Goal: Book appointment/travel/reservation

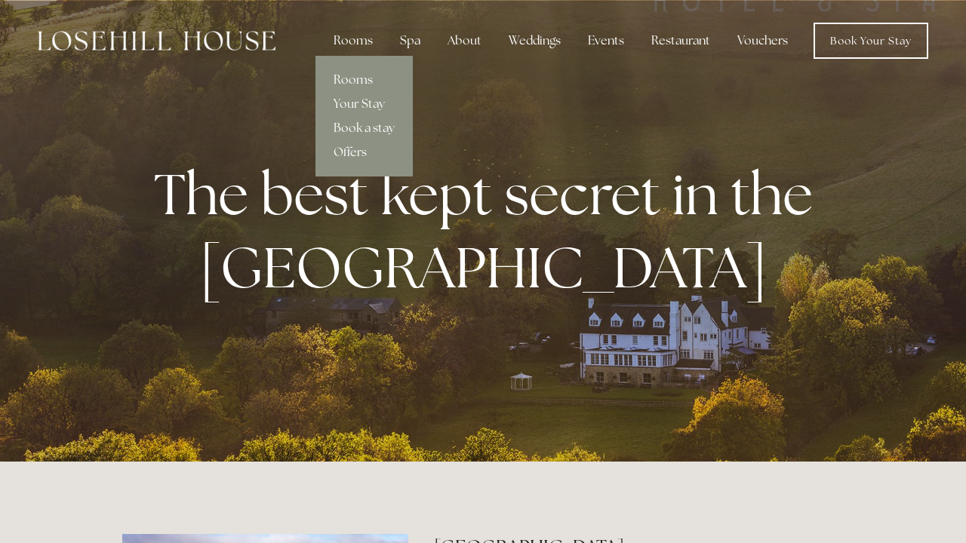
click at [362, 75] on link "Rooms" at bounding box center [364, 80] width 97 height 24
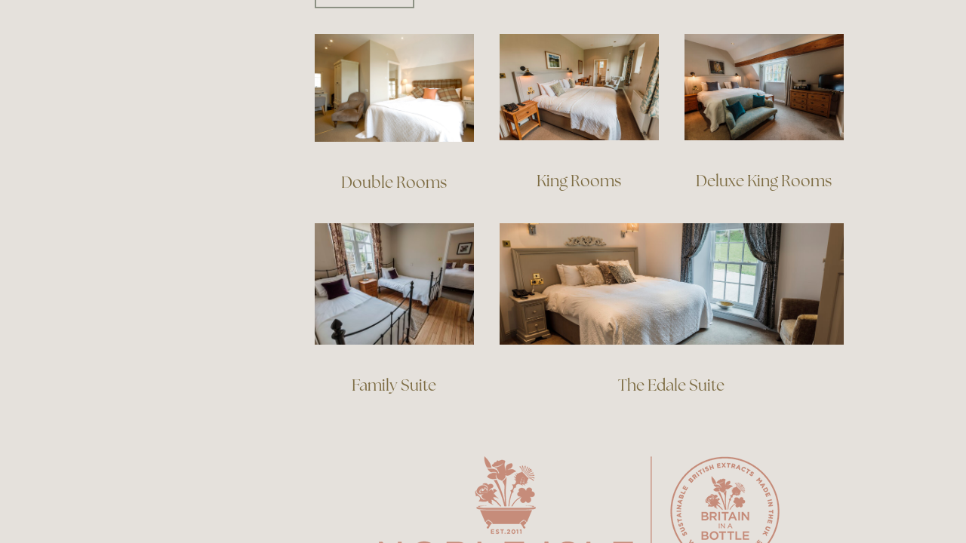
scroll to position [1101, 0]
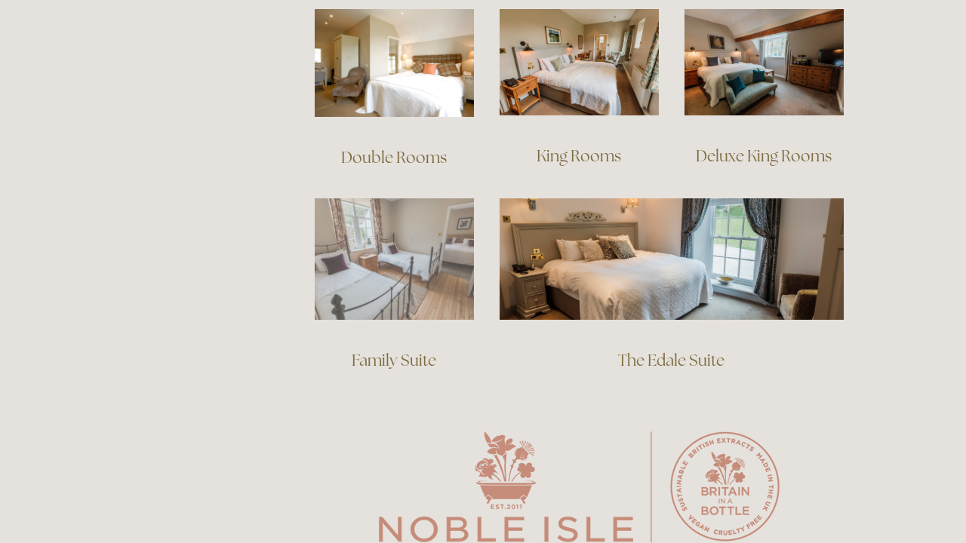
click at [415, 224] on img at bounding box center [394, 260] width 159 height 122
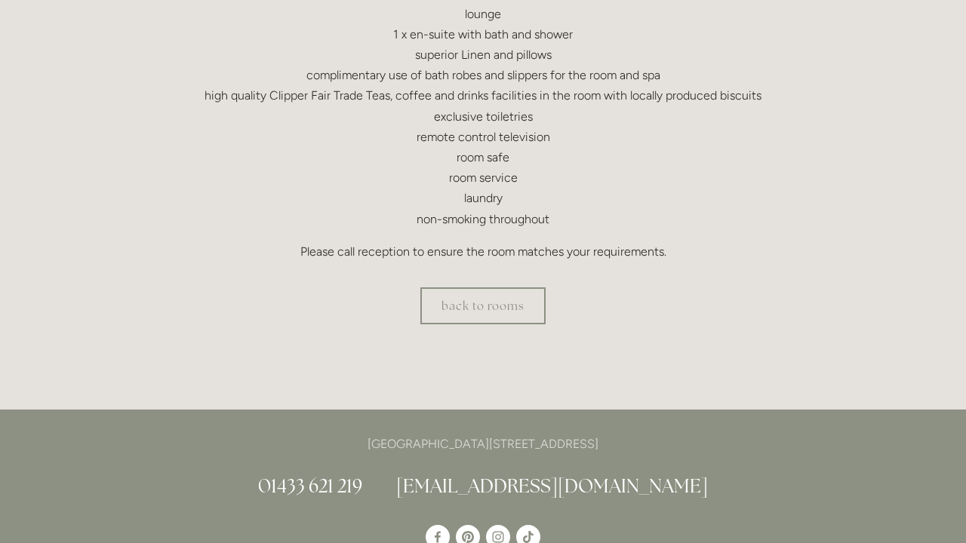
scroll to position [567, 0]
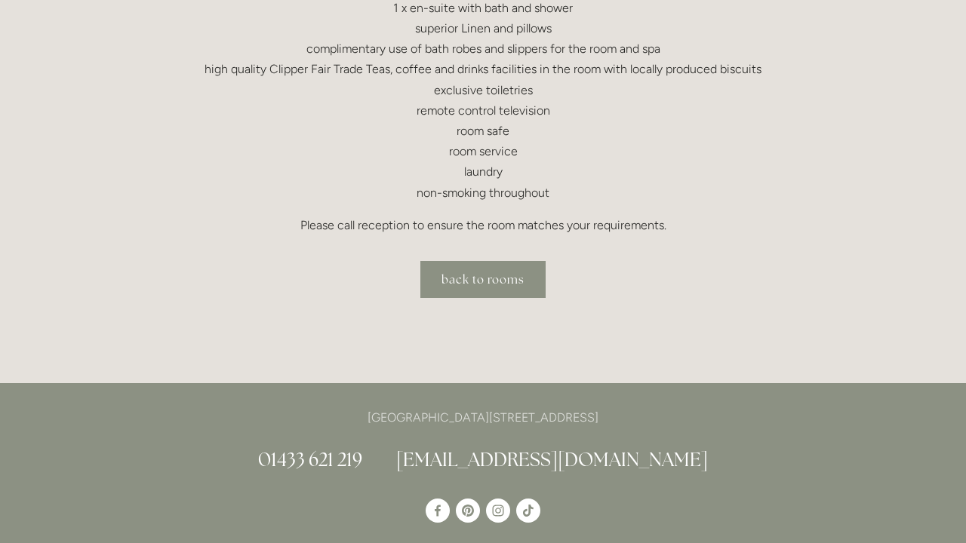
click at [485, 276] on link "back to rooms" at bounding box center [482, 279] width 125 height 37
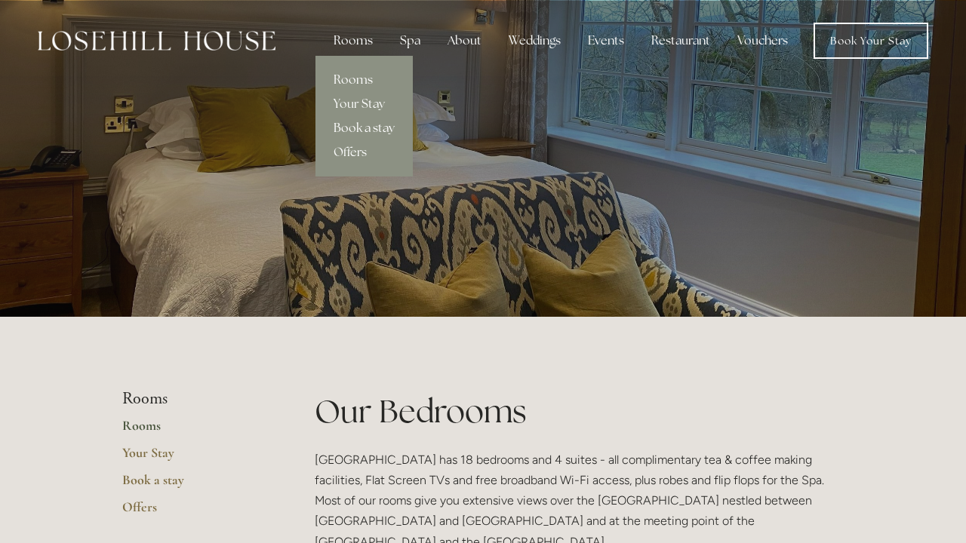
click at [360, 128] on link "Book a stay" at bounding box center [364, 128] width 97 height 24
